Goal: Task Accomplishment & Management: Use online tool/utility

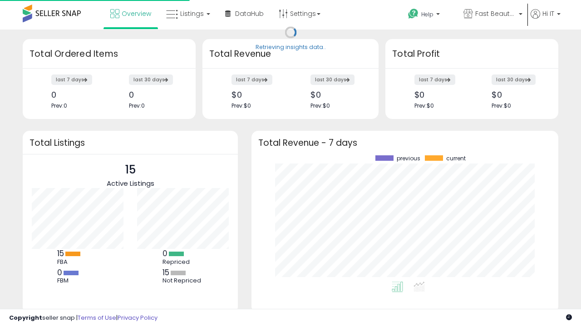
scroll to position [126, 289]
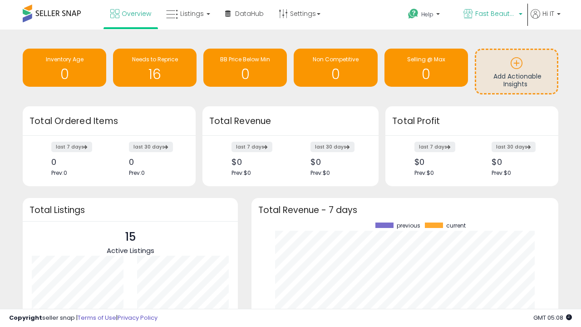
click at [492, 15] on span "Fast Beauty ([GEOGRAPHIC_DATA])" at bounding box center [496, 13] width 41 height 9
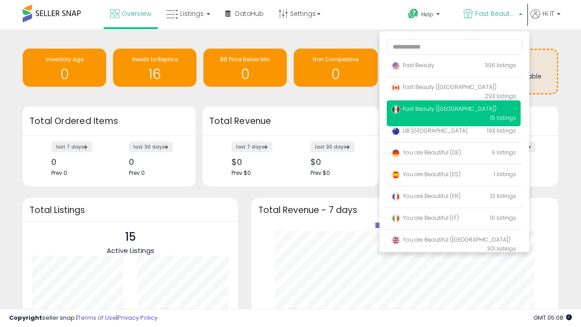
click at [454, 219] on span "You are Beautiful (IT)" at bounding box center [426, 218] width 68 height 8
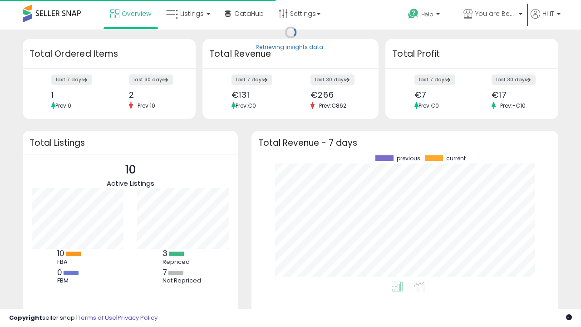
scroll to position [126, 289]
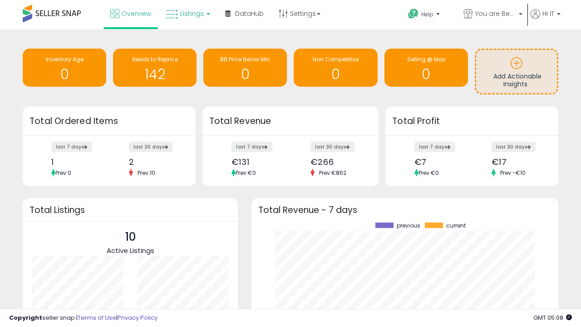
click at [187, 14] on span "Listings" at bounding box center [192, 13] width 24 height 9
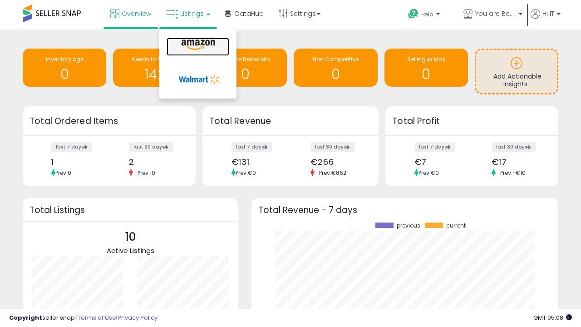
click at [197, 45] on icon at bounding box center [199, 45] width 40 height 12
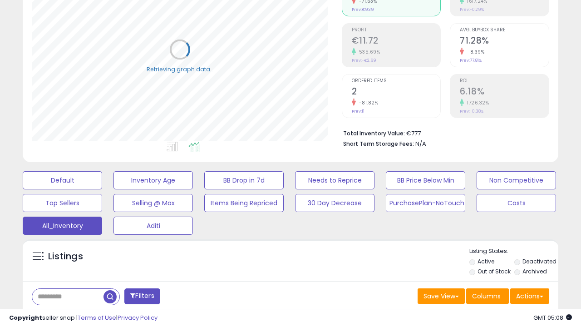
click at [64, 316] on span "Last 30 Days" at bounding box center [66, 320] width 40 height 9
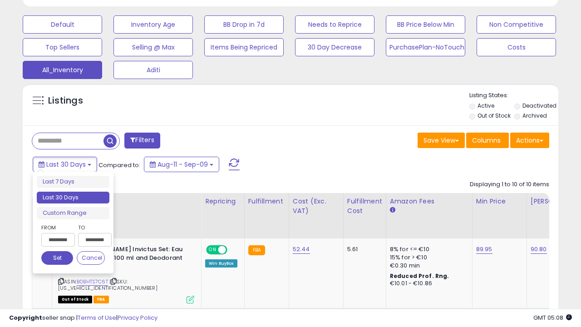
click at [73, 198] on li "Last 30 Days" at bounding box center [73, 198] width 73 height 12
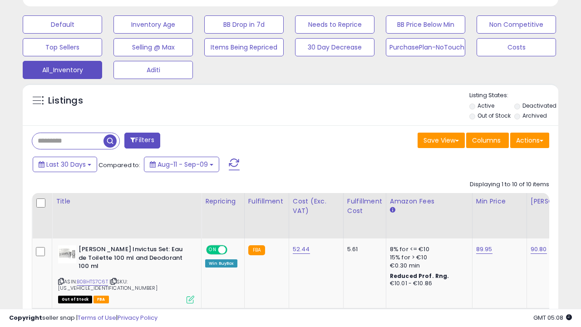
scroll to position [186, 310]
click at [530, 139] on button "Actions" at bounding box center [530, 140] width 39 height 15
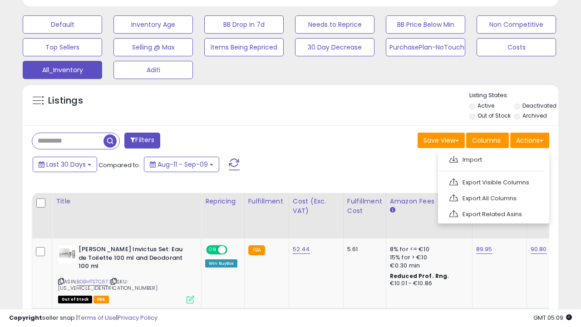
click at [493, 197] on link "Export All Columns" at bounding box center [492, 198] width 99 height 14
